Goal: Transaction & Acquisition: Book appointment/travel/reservation

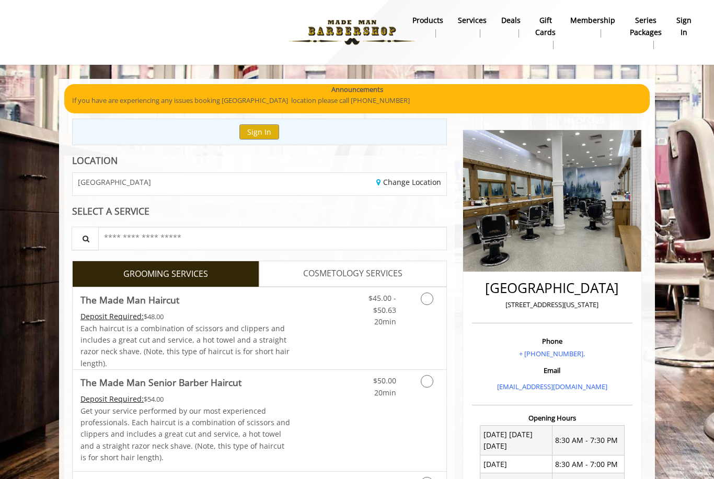
click at [400, 320] on div "$45.00 - $50.63 20min" at bounding box center [374, 307] width 59 height 40
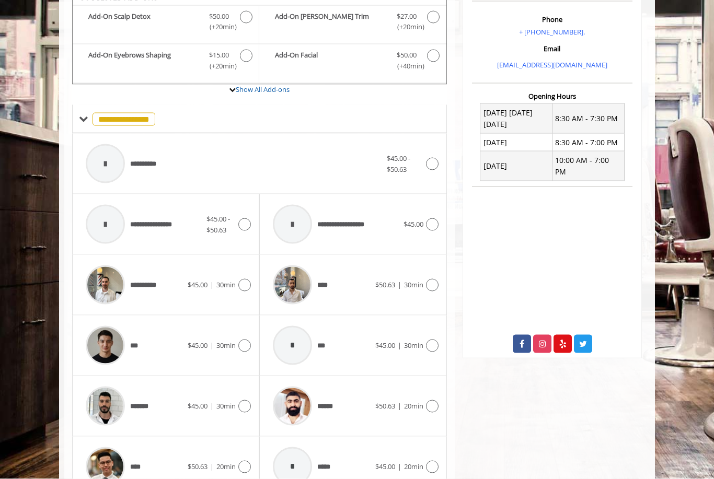
scroll to position [322, 0]
click at [353, 409] on div "******" at bounding box center [321, 406] width 107 height 50
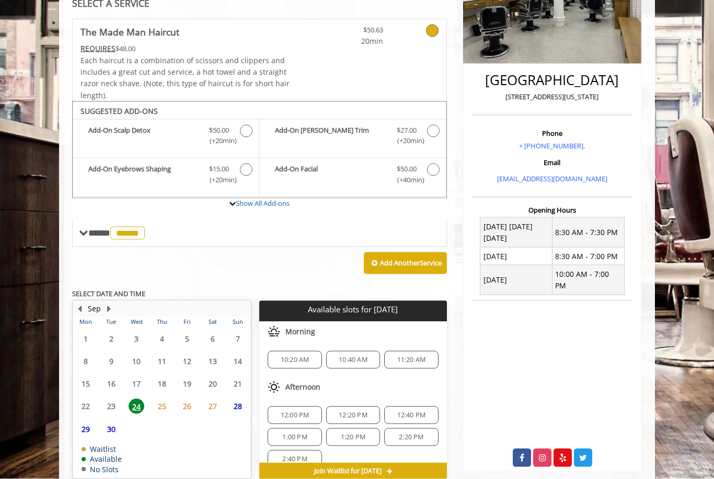
scroll to position [220, 0]
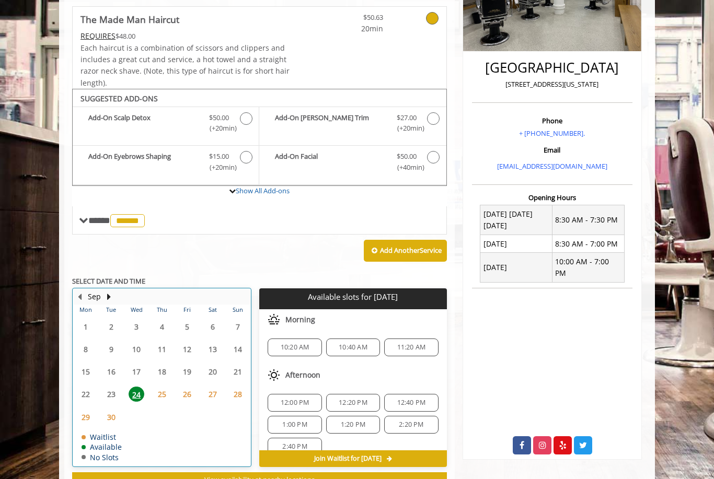
click at [109, 294] on button "Next Month" at bounding box center [109, 296] width 8 height 11
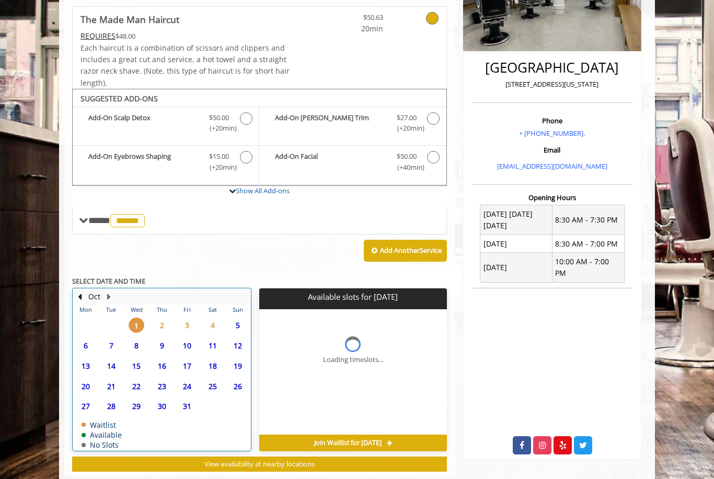
scroll to position [205, 0]
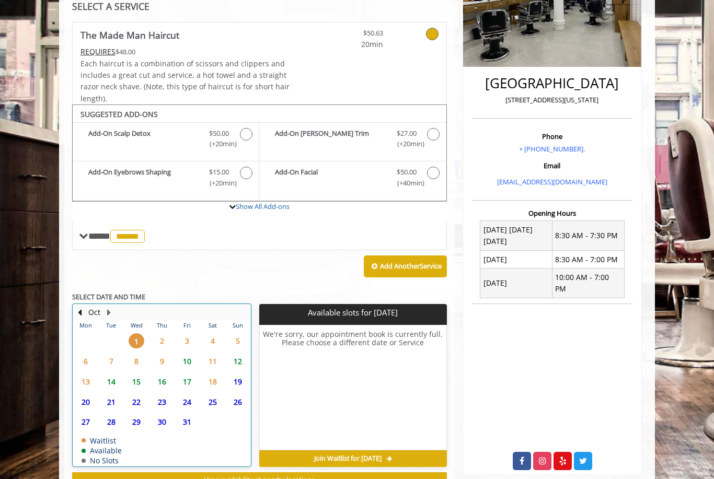
click at [213, 335] on span "4" at bounding box center [213, 340] width 16 height 15
click at [83, 307] on button "Previous Month" at bounding box center [79, 312] width 8 height 11
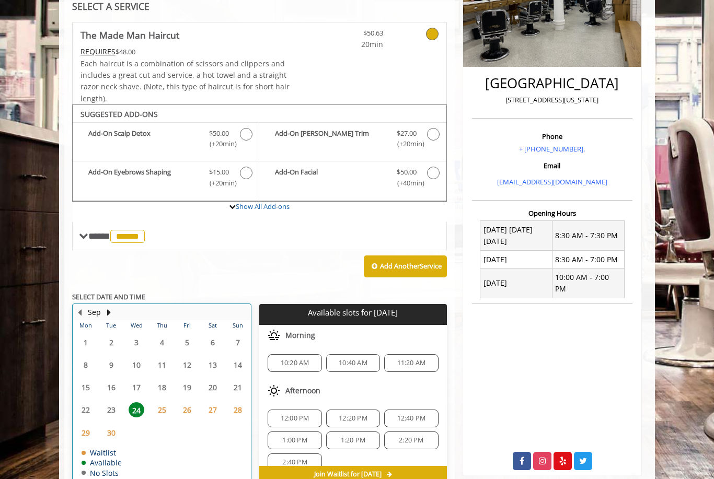
scroll to position [220, 0]
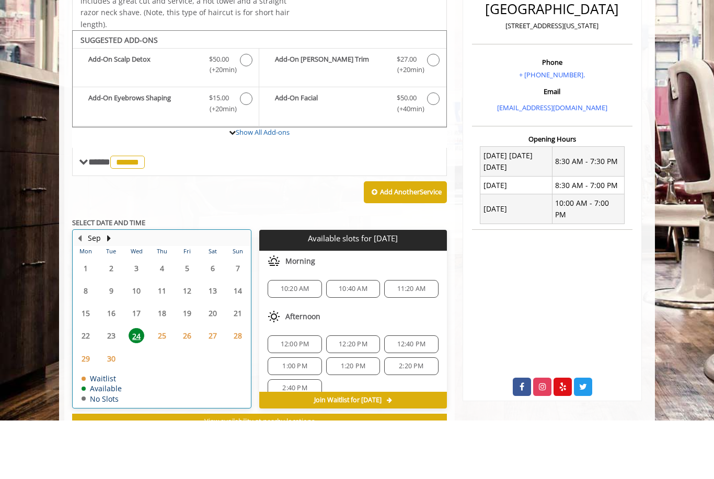
click at [108, 306] on th "Tue" at bounding box center [110, 310] width 25 height 10
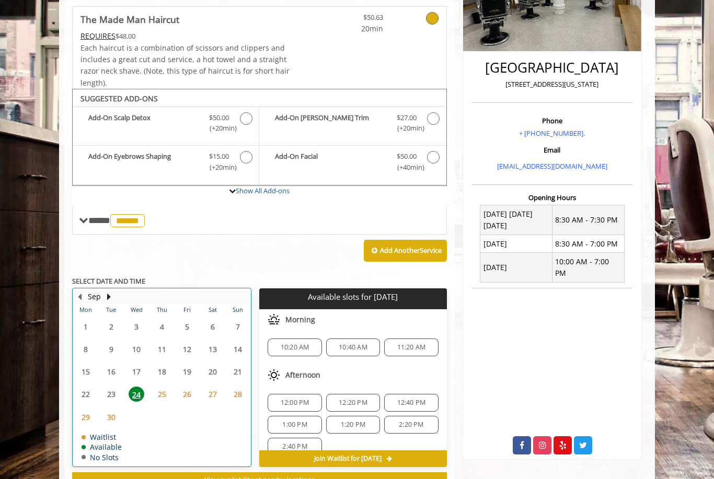
click at [107, 291] on button "Next Month" at bounding box center [109, 296] width 8 height 11
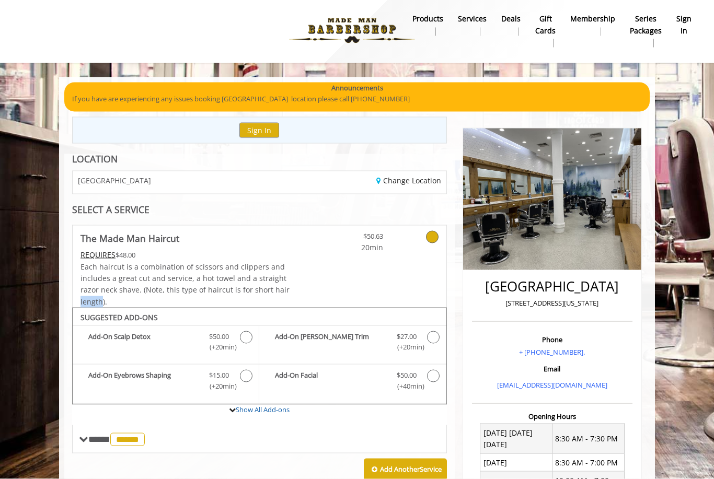
scroll to position [0, 0]
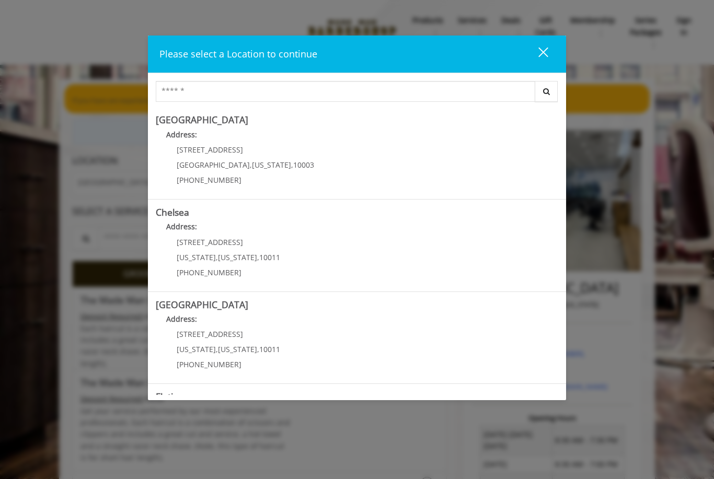
click at [322, 143] on Village "Address:" at bounding box center [357, 137] width 402 height 17
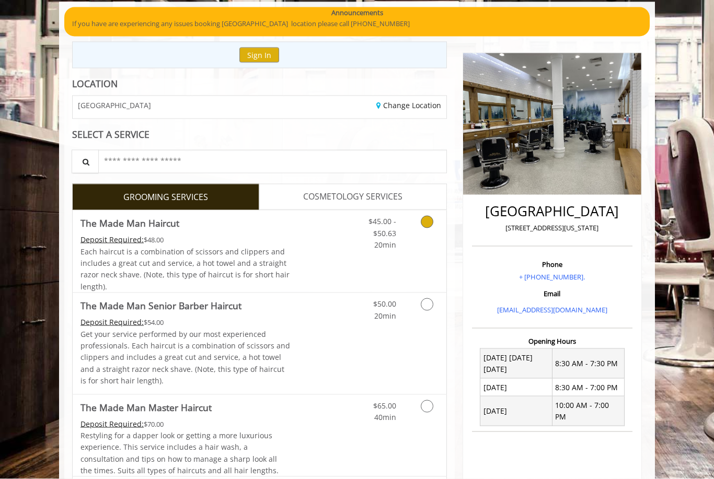
click at [407, 235] on div "Grooming services" at bounding box center [425, 231] width 42 height 40
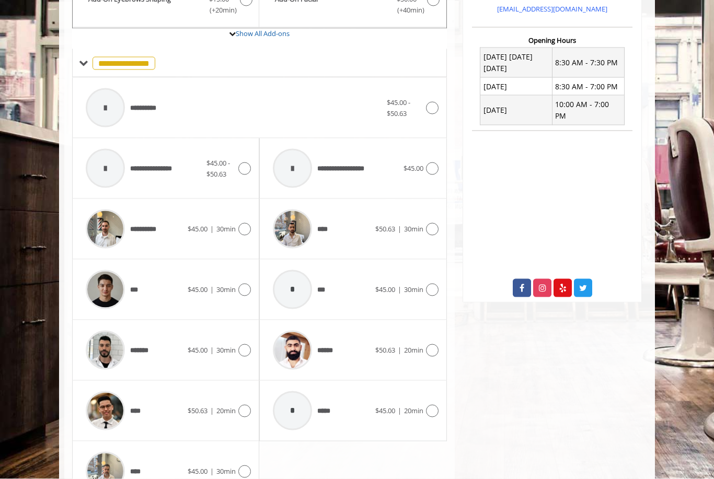
scroll to position [399, 0]
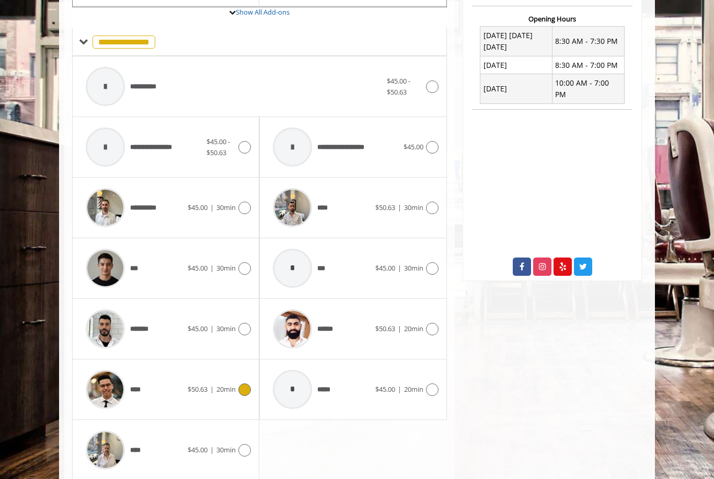
click at [201, 396] on div "**** $50.63 | 20min" at bounding box center [165, 390] width 170 height 50
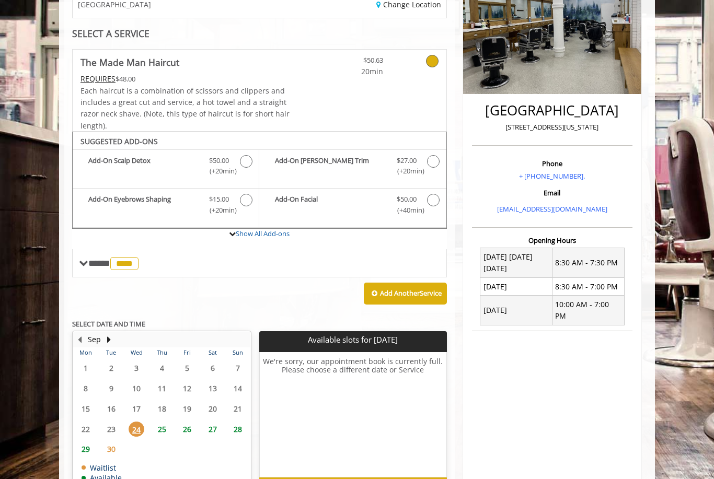
scroll to position [205, 0]
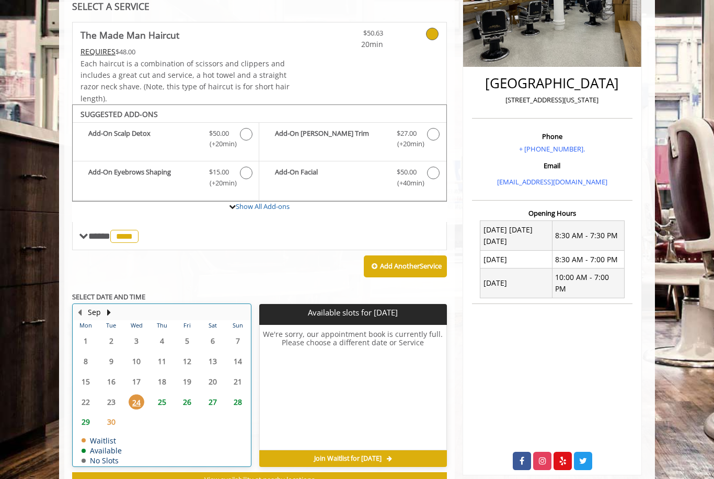
click at [111, 307] on button "Next Month" at bounding box center [109, 312] width 8 height 11
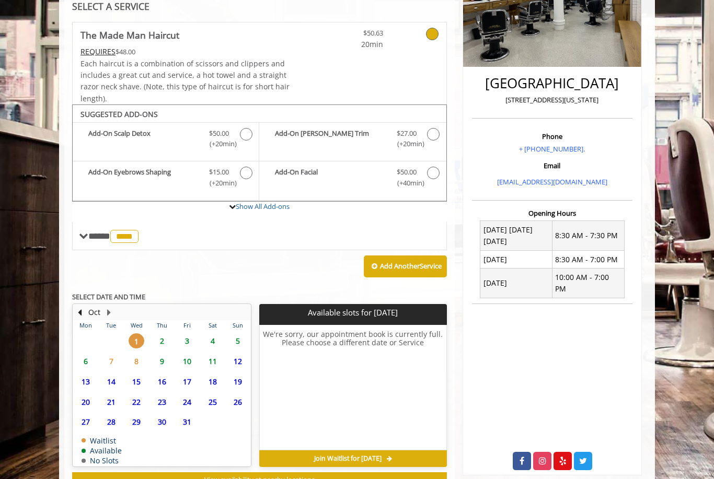
click at [185, 334] on span "3" at bounding box center [187, 340] width 16 height 15
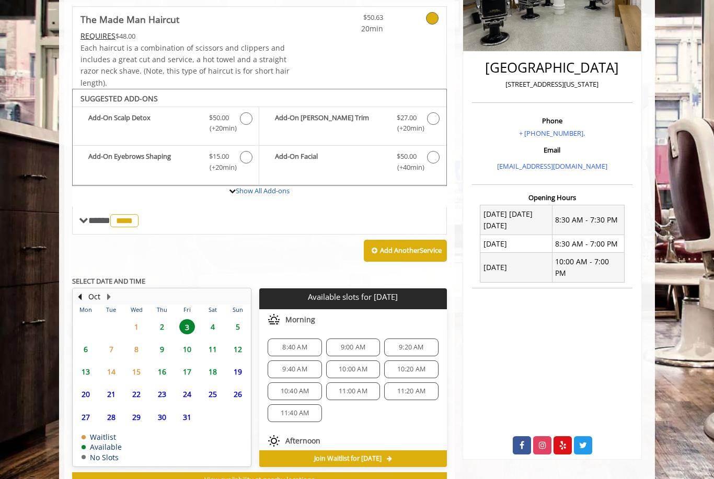
click at [161, 319] on span "2" at bounding box center [162, 326] width 16 height 15
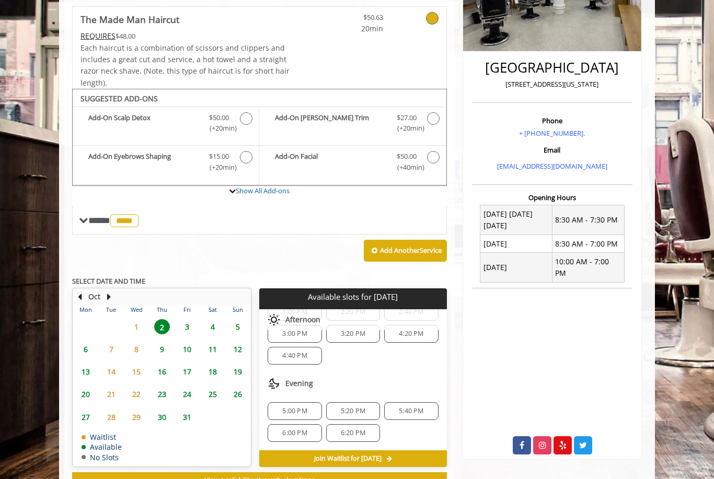
scroll to position [254, 0]
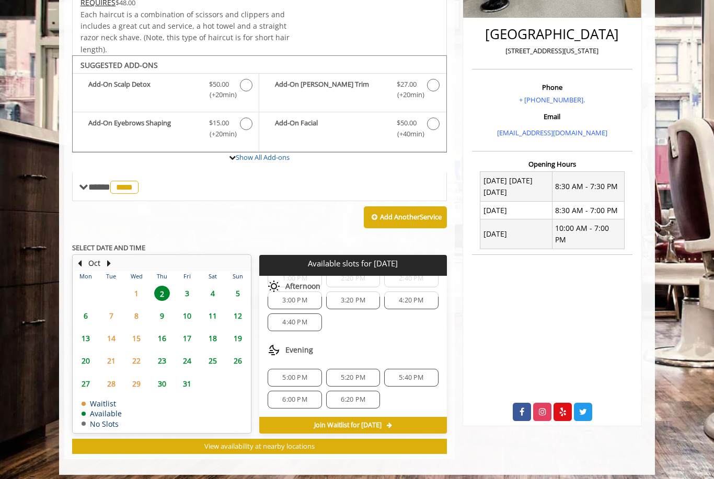
click at [418, 379] on div "5:40 PM" at bounding box center [411, 378] width 54 height 18
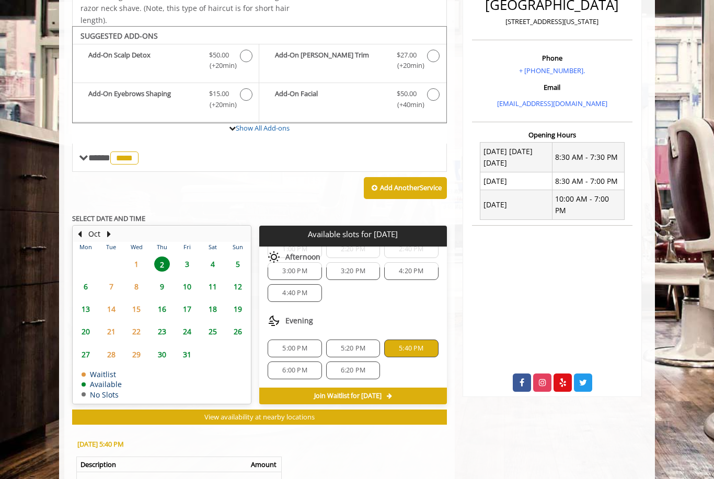
scroll to position [407, 0]
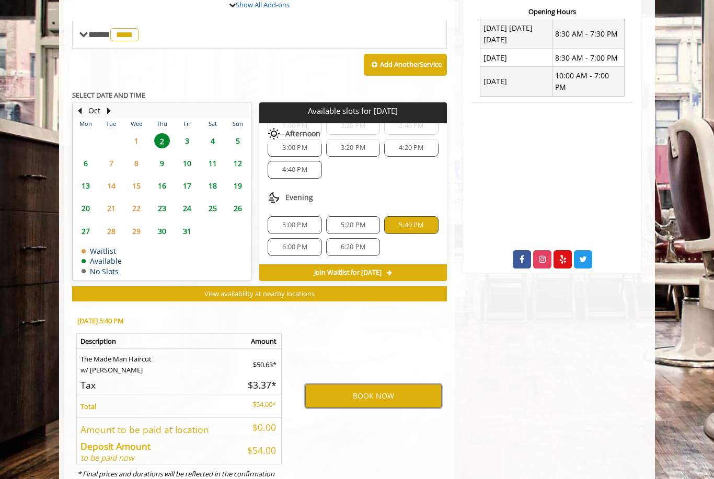
click at [310, 238] on div "6:00 PM" at bounding box center [295, 247] width 54 height 18
click at [393, 393] on button "BOOK NOW" at bounding box center [373, 396] width 136 height 24
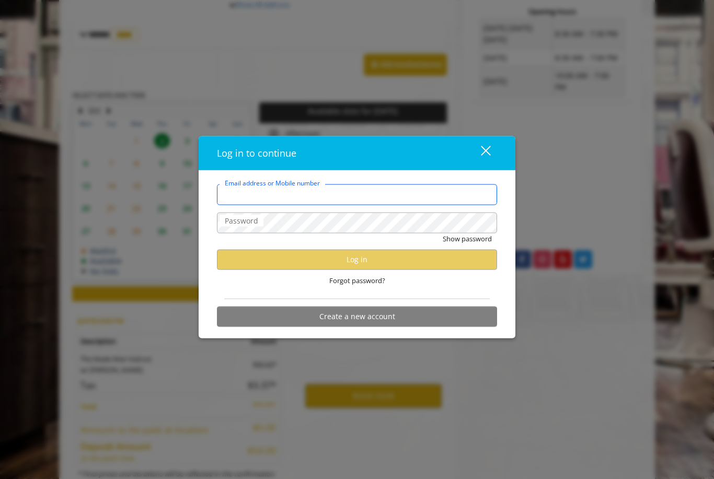
type input "**********"
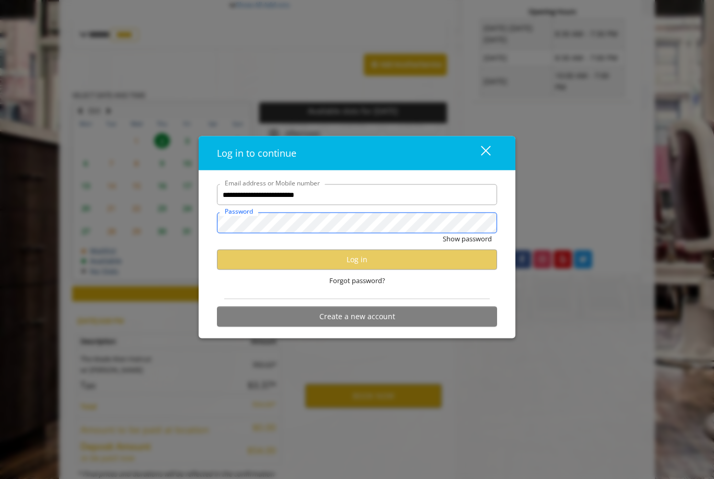
scroll to position [0, 0]
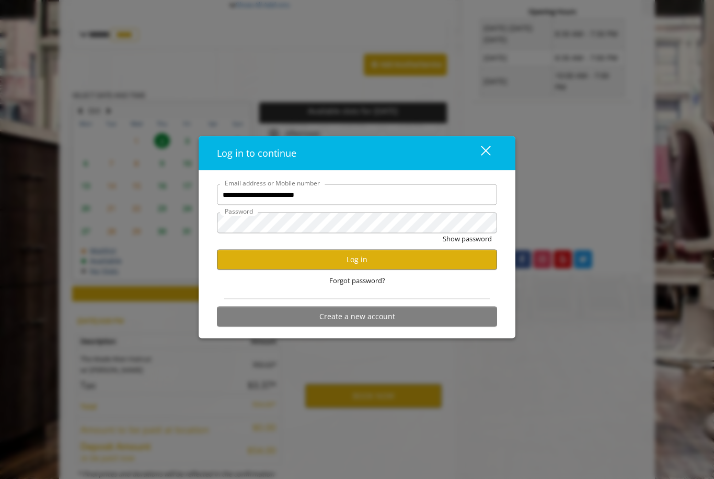
click at [417, 270] on button "Log in" at bounding box center [357, 259] width 280 height 20
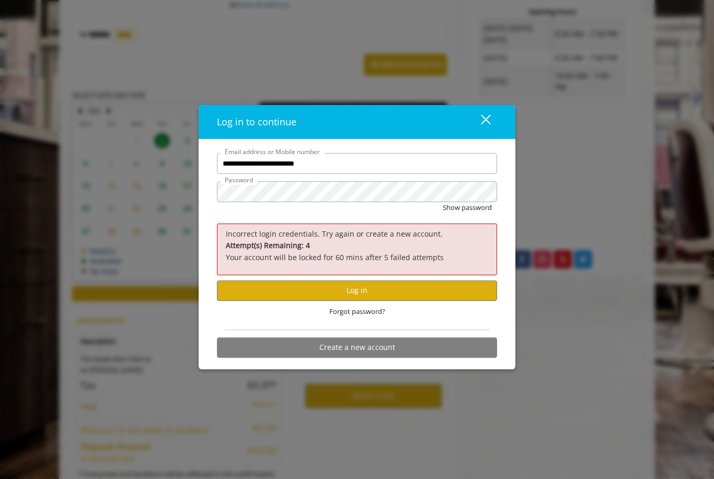
click at [484, 125] on div "close dialog" at bounding box center [486, 120] width 10 height 10
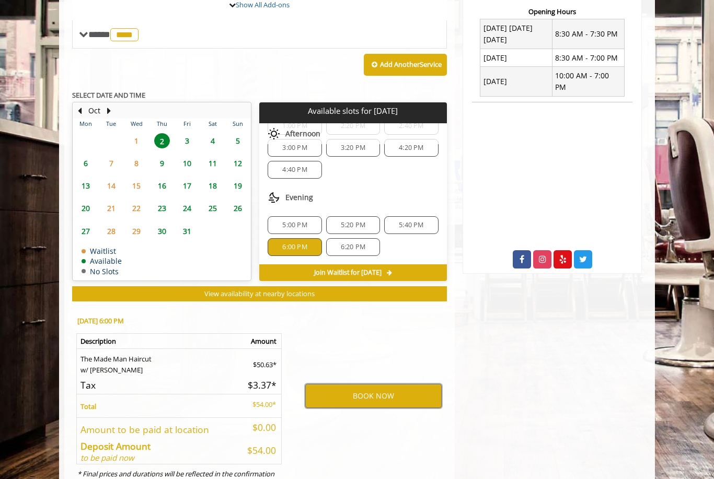
click at [380, 384] on button "BOOK NOW" at bounding box center [373, 396] width 136 height 24
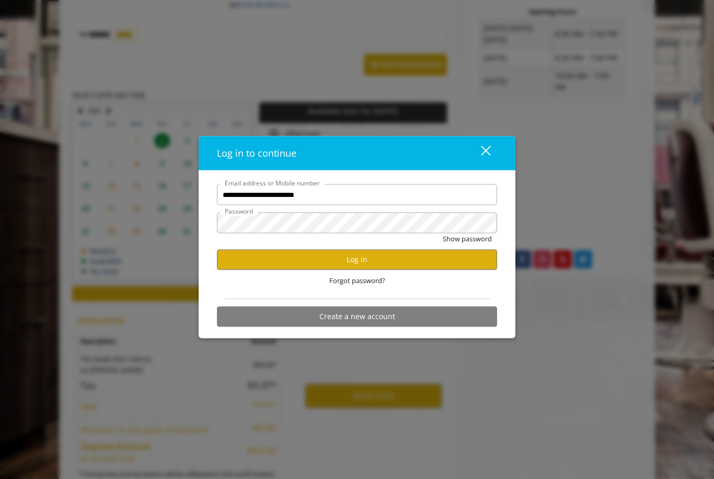
click at [379, 270] on button "Log in" at bounding box center [357, 259] width 280 height 20
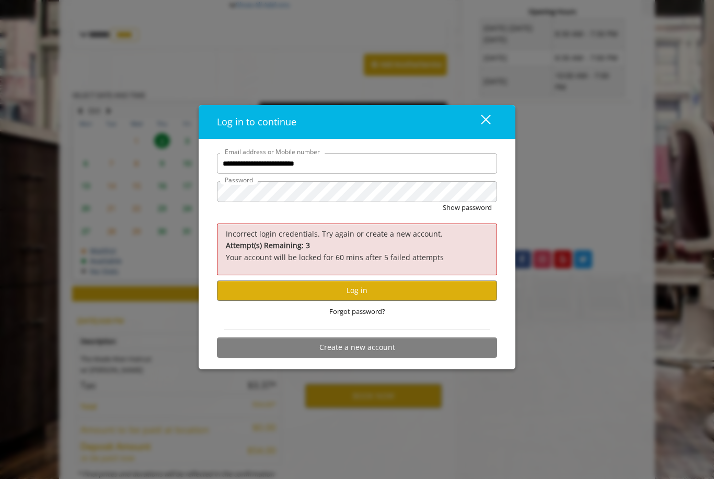
click at [491, 133] on button "close" at bounding box center [479, 121] width 36 height 21
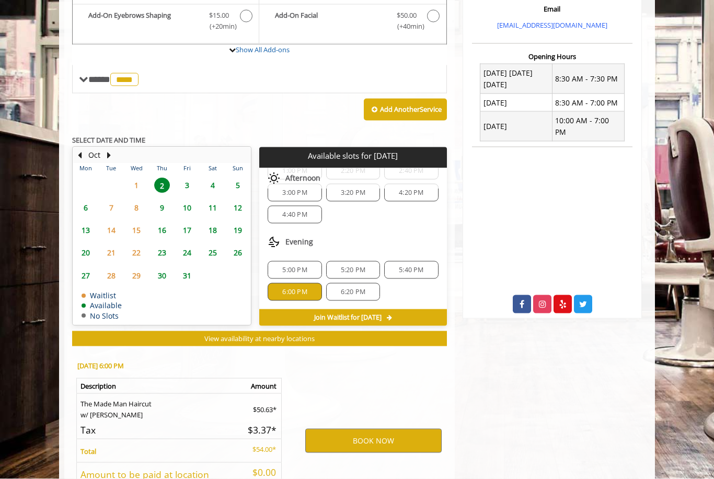
scroll to position [407, 0]
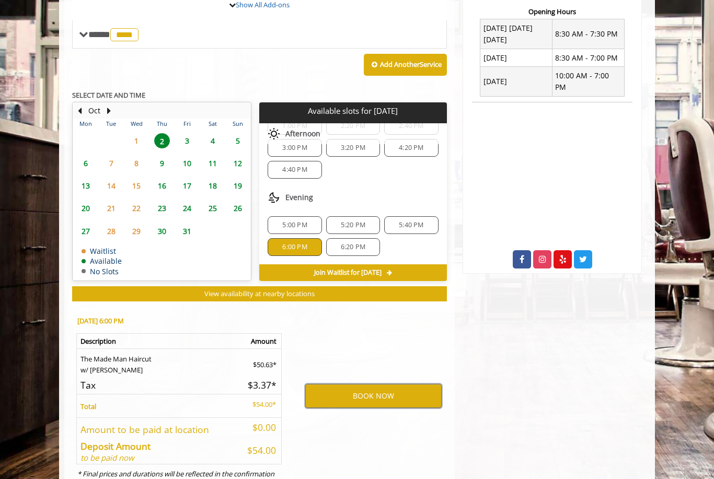
click at [369, 384] on button "BOOK NOW" at bounding box center [373, 396] width 136 height 24
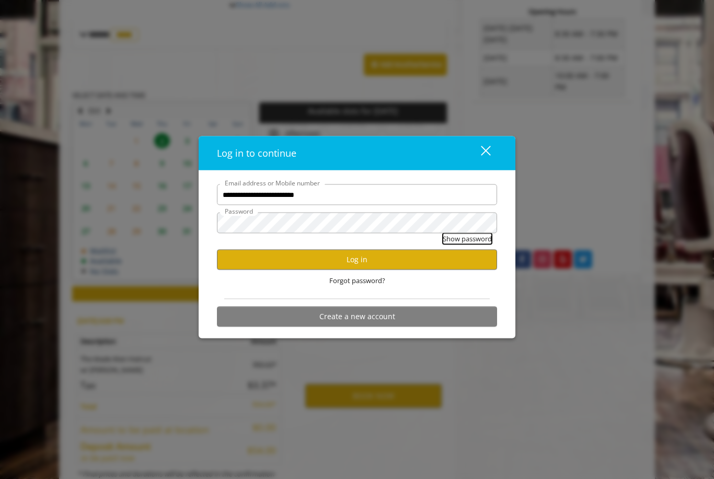
click at [470, 245] on button "Show password" at bounding box center [467, 239] width 49 height 11
click at [375, 286] on span "Forgot password?" at bounding box center [357, 280] width 56 height 11
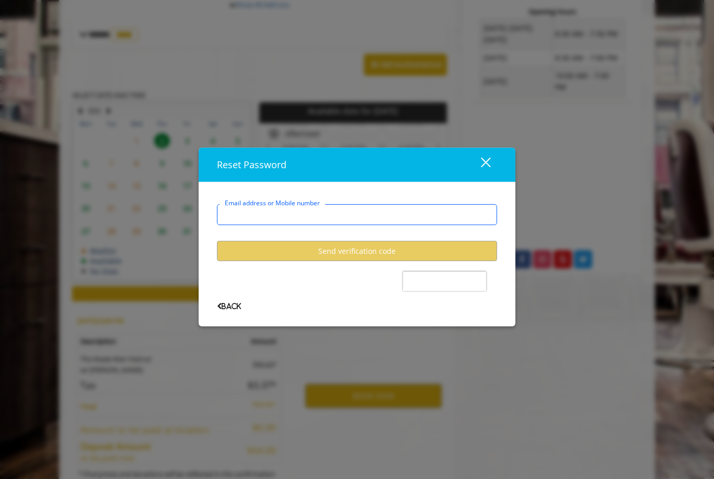
click at [384, 225] on input "Email address or Mobile number" at bounding box center [357, 214] width 280 height 21
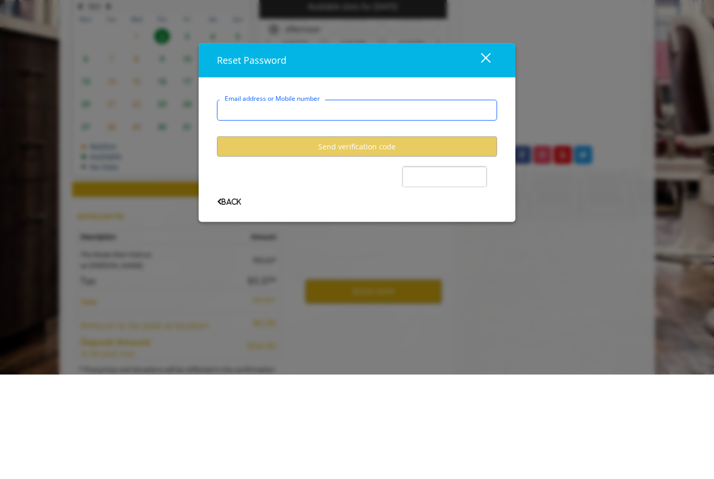
type input "**********"
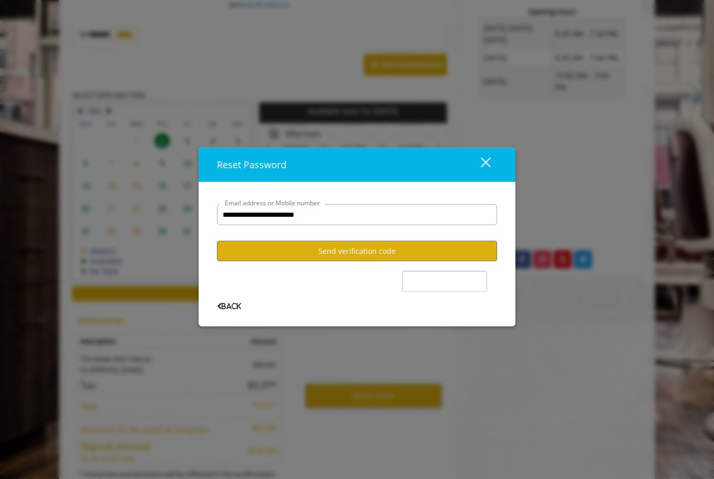
click at [400, 261] on button "Send verification code" at bounding box center [357, 251] width 280 height 20
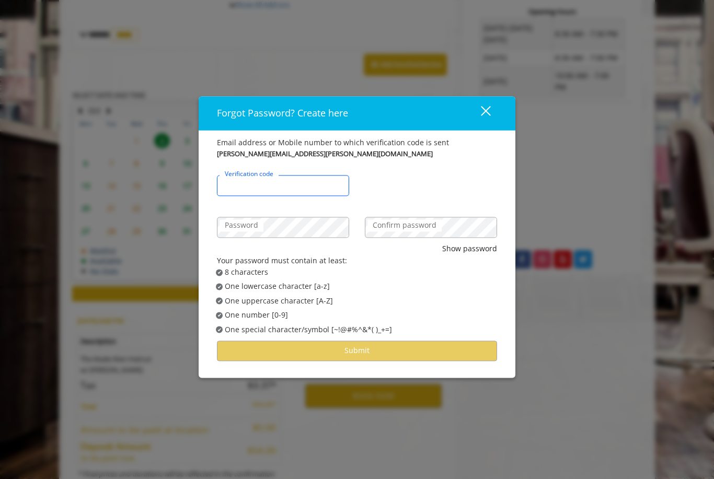
click at [313, 192] on input "Verification code" at bounding box center [283, 186] width 132 height 21
type input "******"
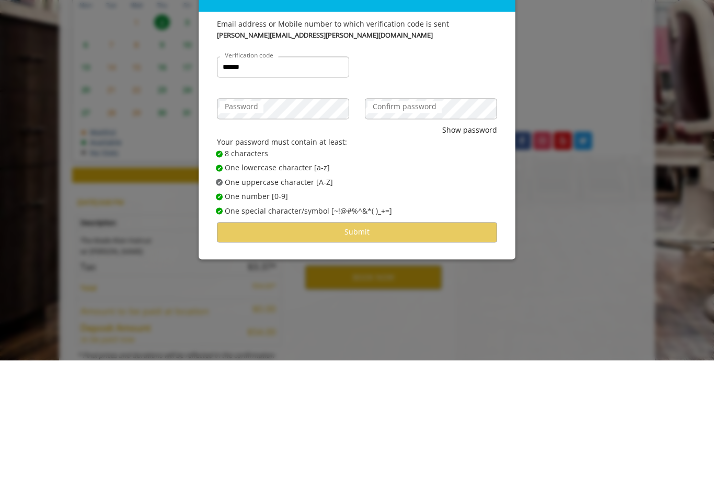
click at [410, 220] on label "Confirm password" at bounding box center [404, 225] width 74 height 11
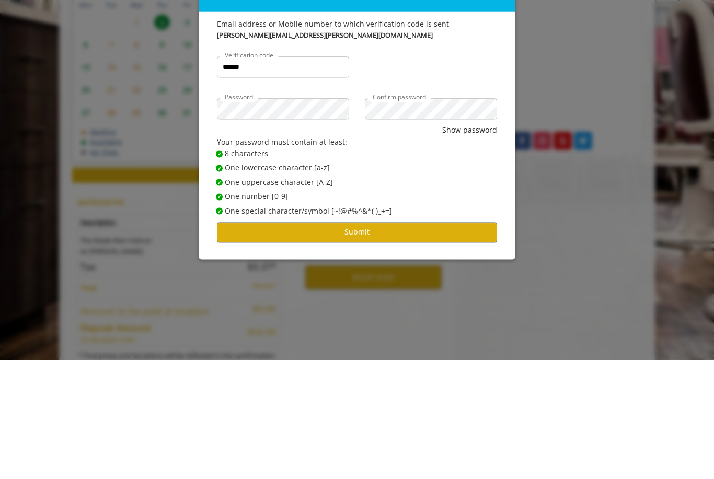
scroll to position [440, 0]
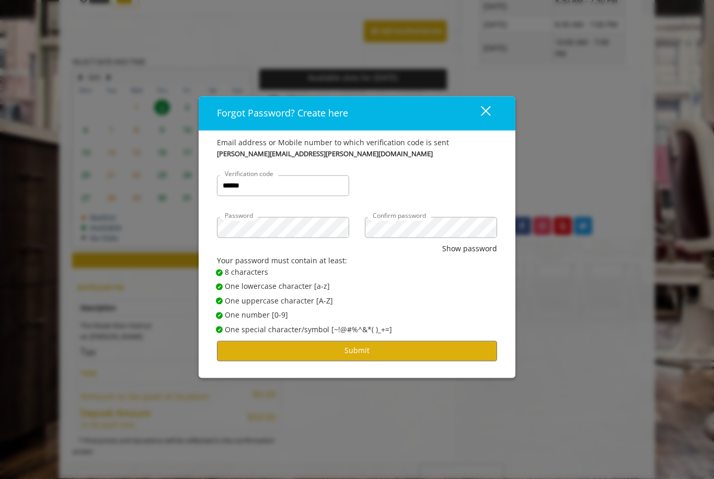
click at [478, 351] on button "Submit" at bounding box center [357, 351] width 280 height 20
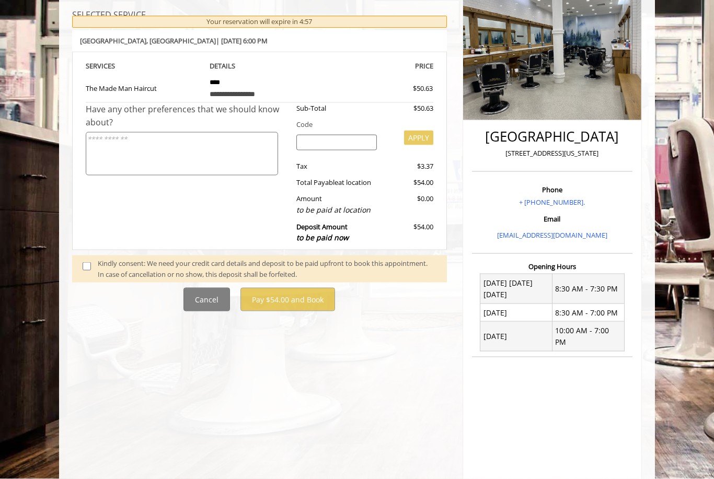
scroll to position [178, 0]
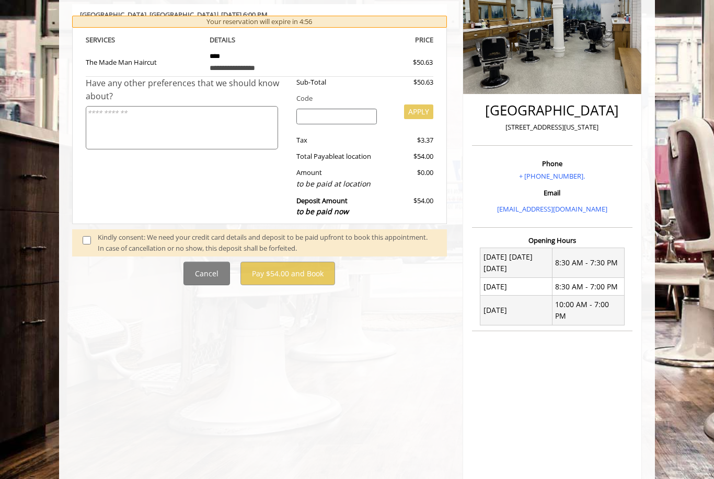
click at [203, 237] on div "Kindly consent: We need your credit card details and deposit to be paid upfront…" at bounding box center [267, 243] width 339 height 22
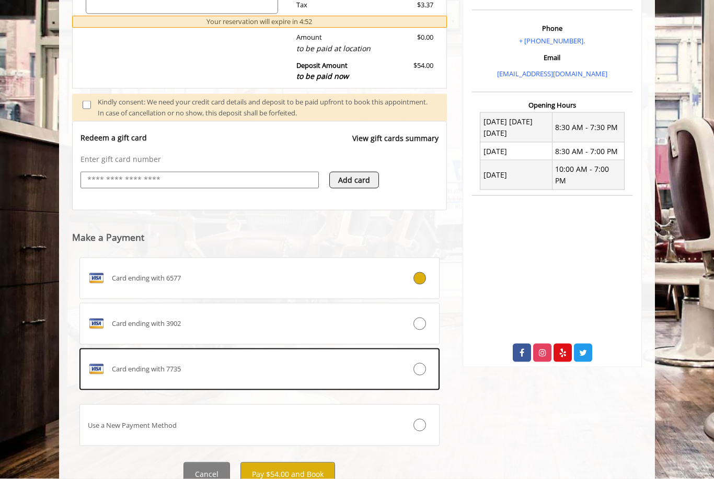
scroll to position [317, 0]
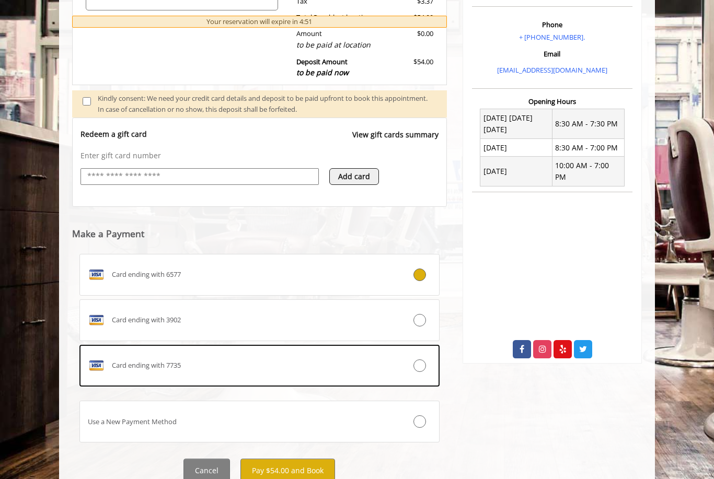
click at [310, 466] on button "Pay $54.00 and Book" at bounding box center [287, 471] width 95 height 24
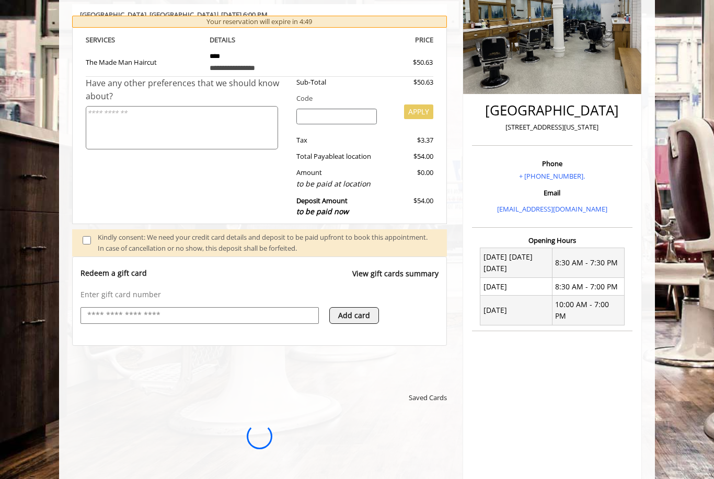
scroll to position [0, 0]
